Goal: Task Accomplishment & Management: Manage account settings

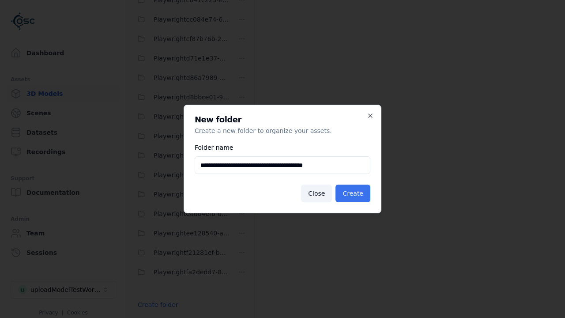
type input "**********"
click at [354, 193] on button "Create" at bounding box center [352, 193] width 35 height 18
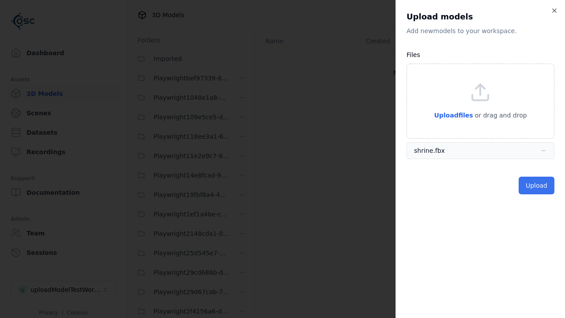
click at [537, 185] on button "Upload" at bounding box center [537, 186] width 36 height 18
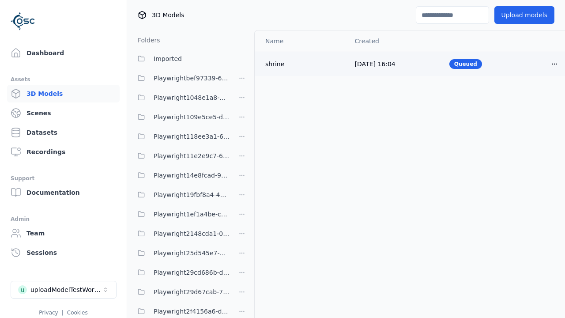
click at [554, 64] on html "Support Dashboard Assets 3D Models Scenes Datasets Recordings Support Documenta…" at bounding box center [282, 159] width 565 height 318
click at [535, 98] on div "Delete" at bounding box center [535, 98] width 52 height 14
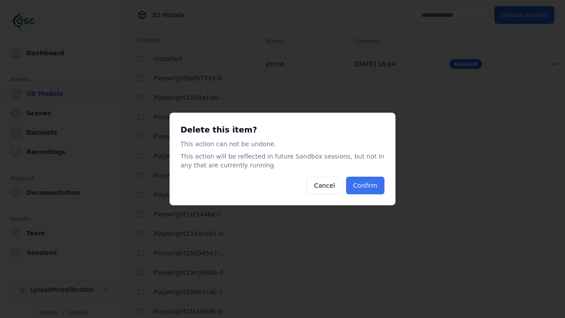
click at [366, 185] on button "Confirm" at bounding box center [365, 186] width 38 height 18
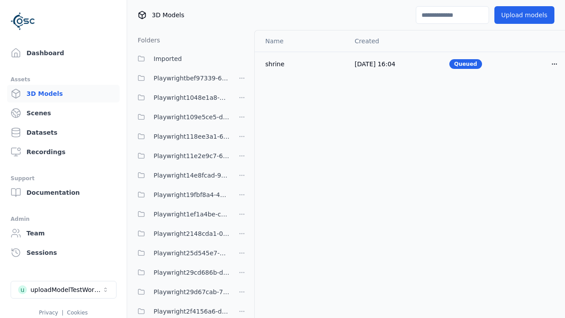
click at [242, 159] on html "Support Dashboard Assets 3D Models Scenes Datasets Recordings Support Documenta…" at bounding box center [282, 159] width 565 height 318
